Goal: Register for event/course

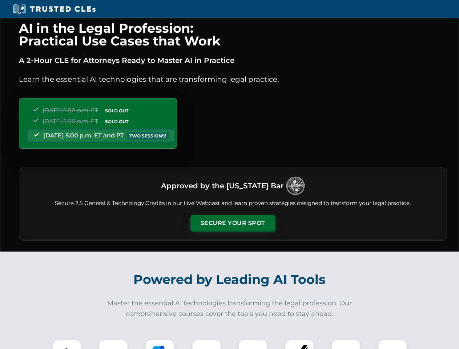
click at [232, 223] on button "Secure Your Spot" at bounding box center [232, 223] width 85 height 17
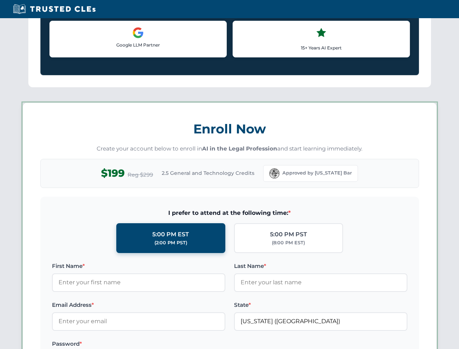
click at [160, 344] on label "Password *" at bounding box center [138, 343] width 173 height 9
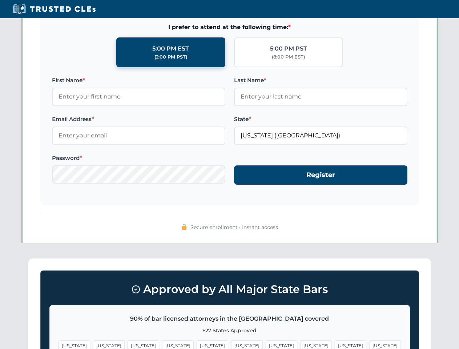
click at [334, 344] on span "[US_STATE]" at bounding box center [350, 345] width 32 height 11
